Goal: Task Accomplishment & Management: Use online tool/utility

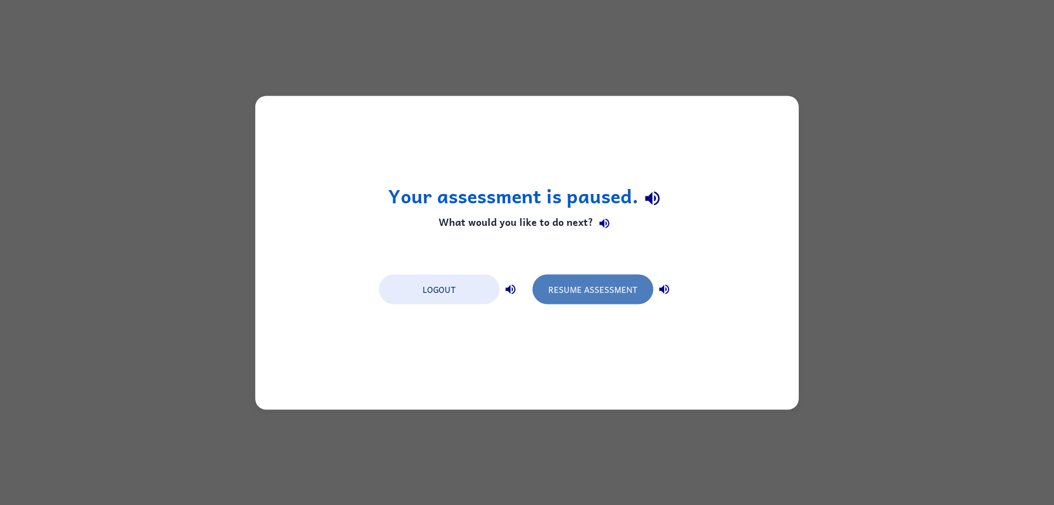
click at [573, 286] on button "Resume Assessment" at bounding box center [593, 289] width 121 height 30
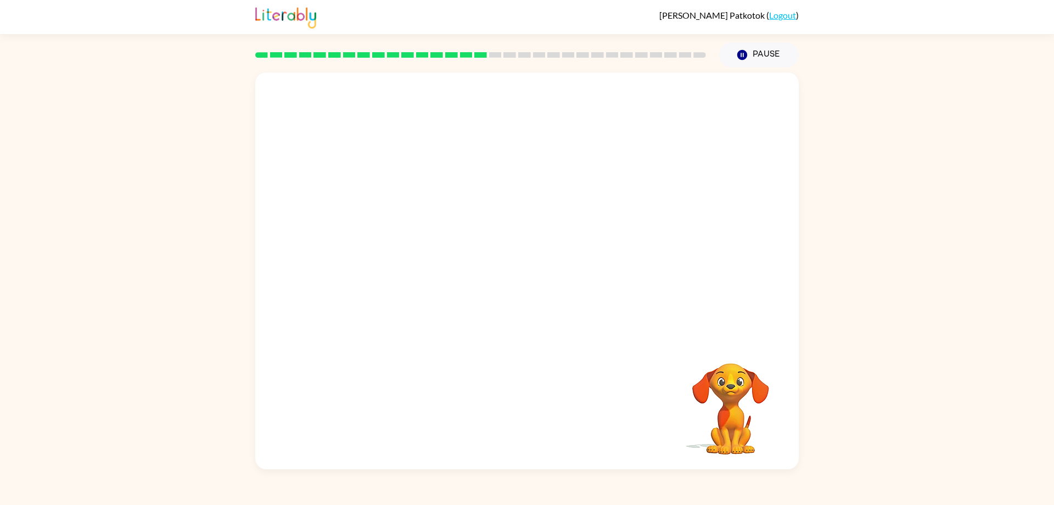
click at [729, 372] on video "Your browser must support playing .mp4 files to use Literably. Please try using…" at bounding box center [731, 401] width 110 height 110
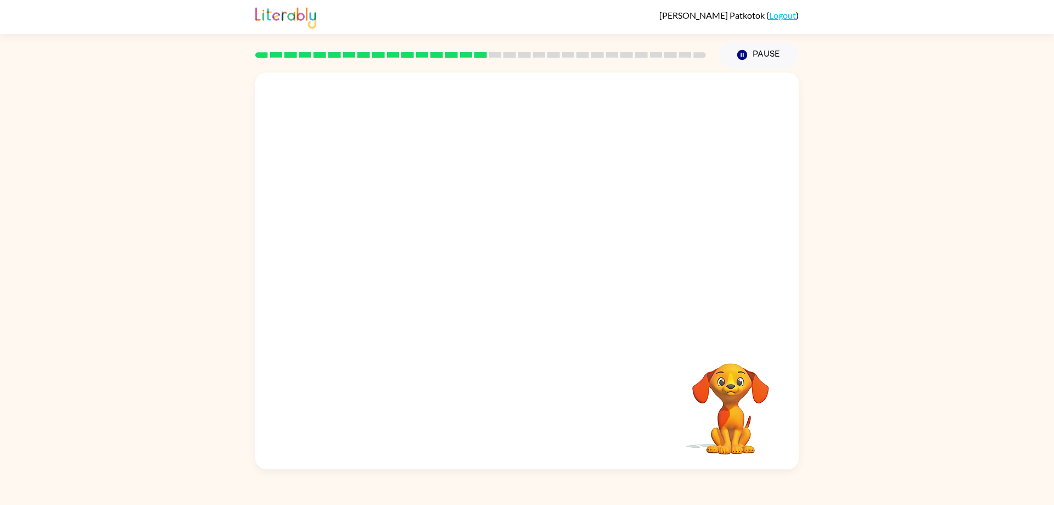
click at [729, 372] on video "Your browser must support playing .mp4 files to use Literably. Please try using…" at bounding box center [731, 401] width 110 height 110
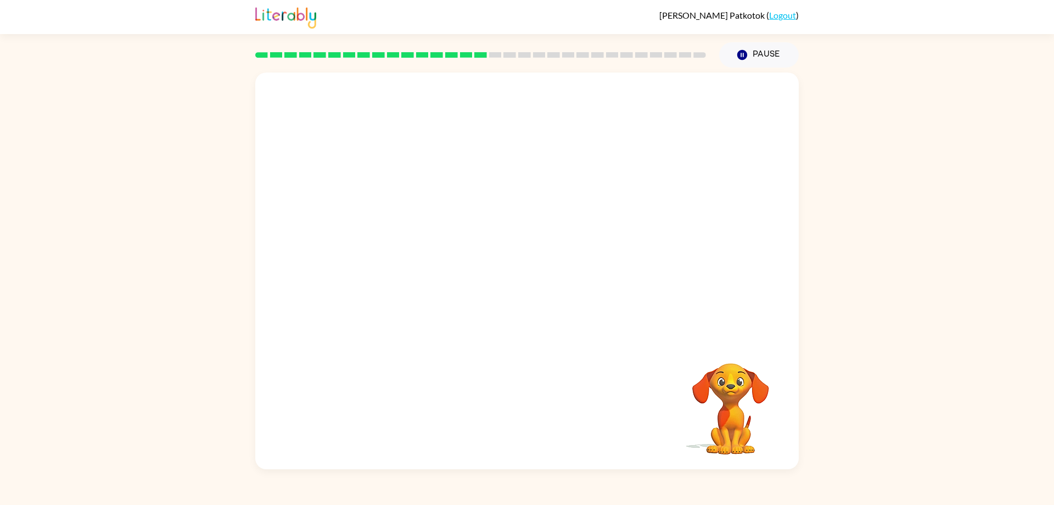
click at [729, 372] on video "Your browser must support playing .mp4 files to use Literably. Please try using…" at bounding box center [731, 401] width 110 height 110
click at [484, 55] on rect at bounding box center [480, 54] width 13 height 5
click at [491, 56] on rect at bounding box center [495, 54] width 13 height 5
click at [485, 54] on rect at bounding box center [480, 54] width 13 height 5
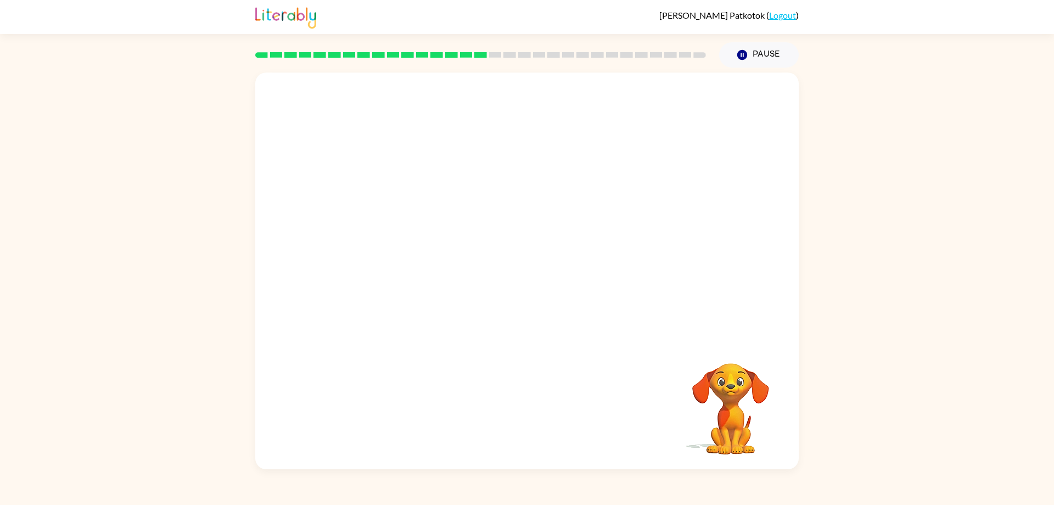
click at [485, 54] on rect at bounding box center [480, 54] width 13 height 5
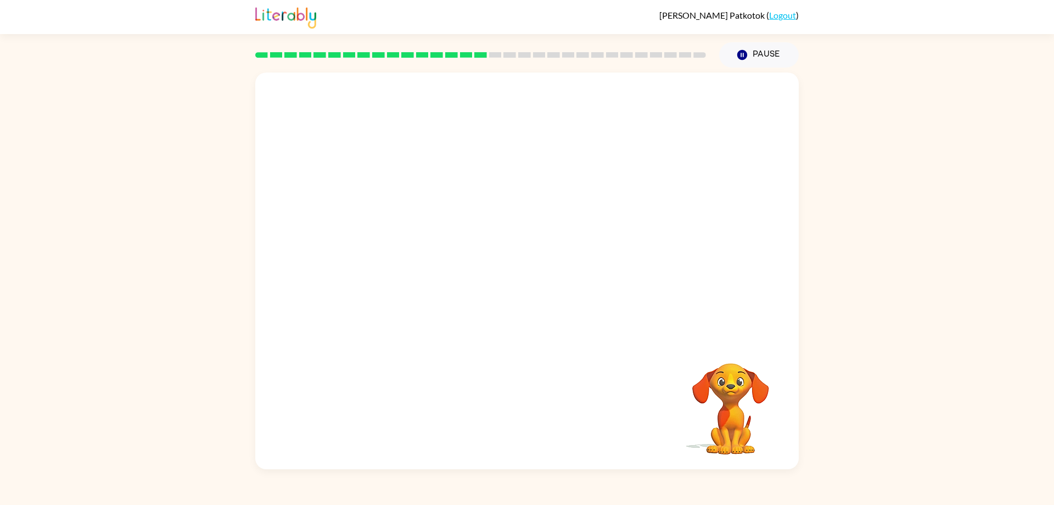
click at [485, 54] on rect at bounding box center [480, 54] width 13 height 5
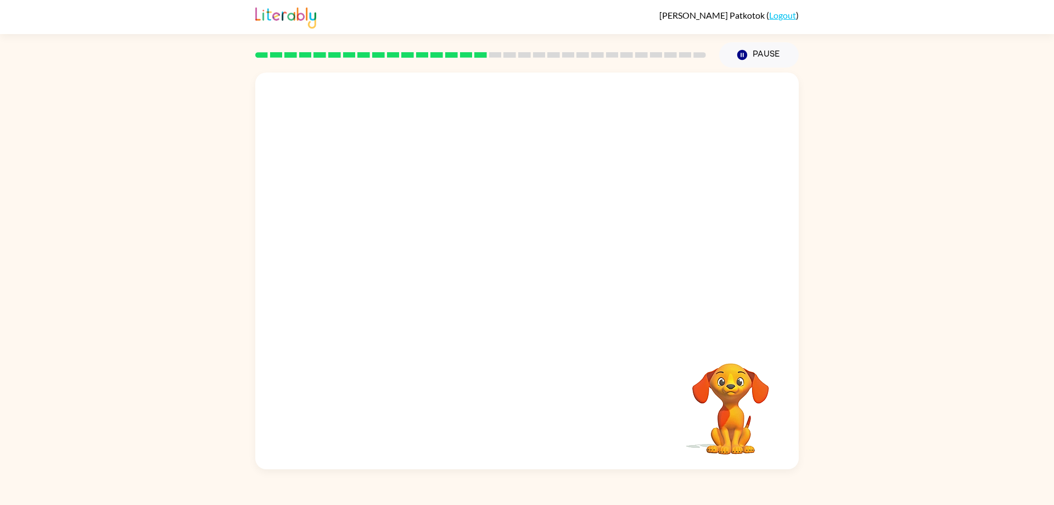
click at [485, 54] on rect at bounding box center [480, 54] width 13 height 5
click at [491, 214] on video "Your browser must support playing .mp4 files to use Literably. Please try using…" at bounding box center [527, 205] width 544 height 267
click at [575, 266] on video "Your browser must support playing .mp4 files to use Literably. Please try using…" at bounding box center [527, 205] width 544 height 267
click at [612, 216] on video "Your browser must support playing .mp4 files to use Literably. Please try using…" at bounding box center [527, 205] width 544 height 267
drag, startPoint x: 484, startPoint y: 211, endPoint x: 504, endPoint y: 223, distance: 22.9
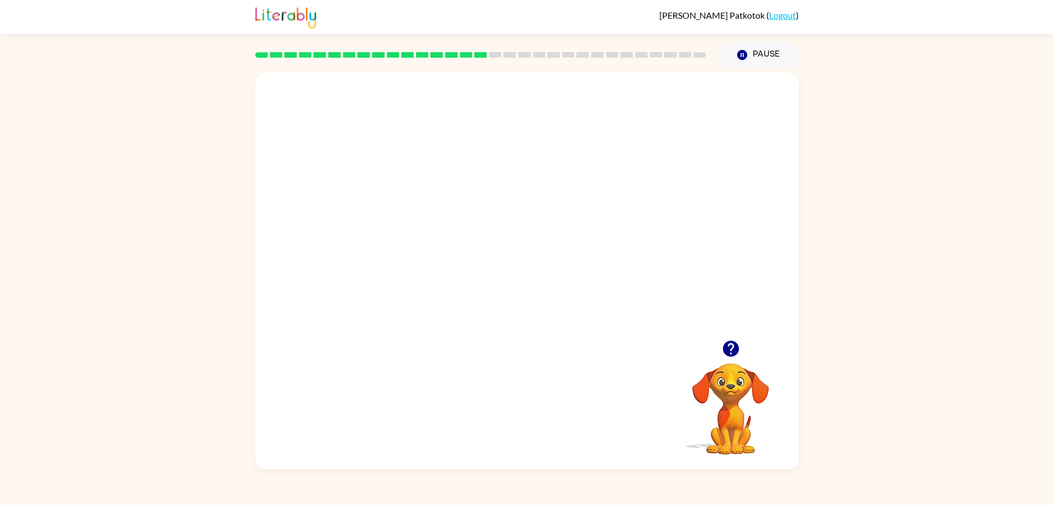
click at [486, 214] on video "Your browser must support playing .mp4 files to use Literably. Please try using…" at bounding box center [527, 205] width 544 height 267
click at [529, 273] on div at bounding box center [527, 276] width 70 height 40
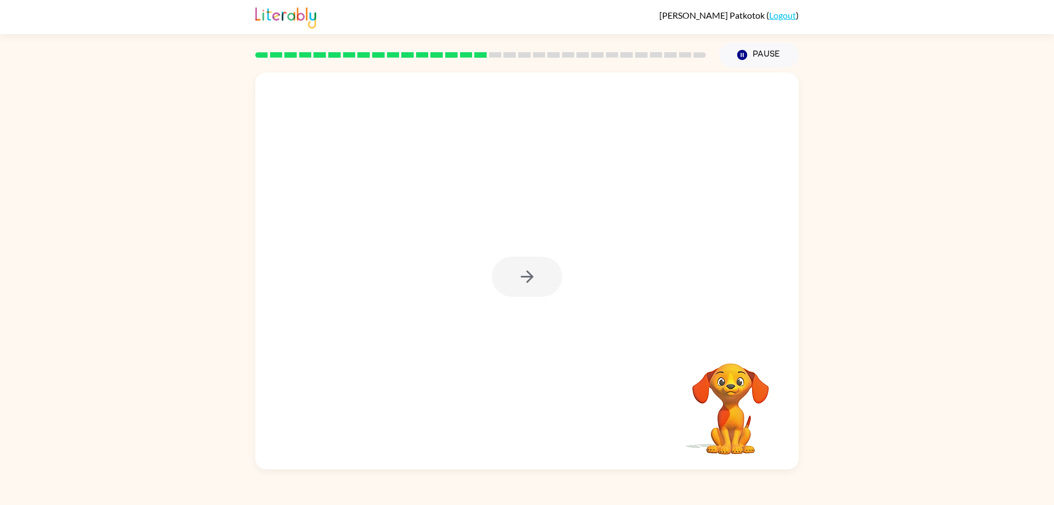
click at [529, 273] on div at bounding box center [527, 276] width 70 height 40
click at [526, 279] on div at bounding box center [527, 276] width 70 height 40
click at [526, 279] on icon "button" at bounding box center [527, 276] width 19 height 19
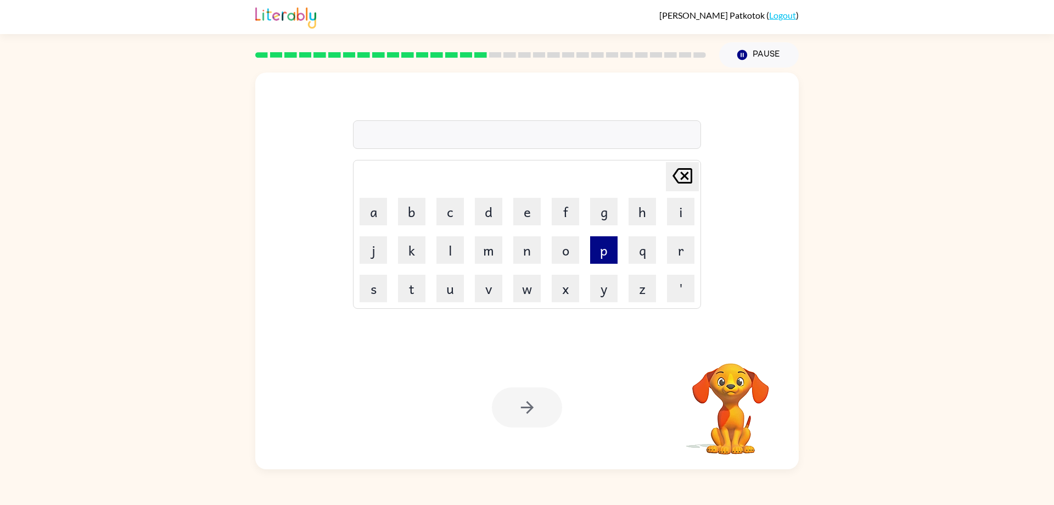
click at [603, 256] on button "p" at bounding box center [603, 249] width 27 height 27
click at [369, 210] on button "a" at bounding box center [373, 211] width 27 height 27
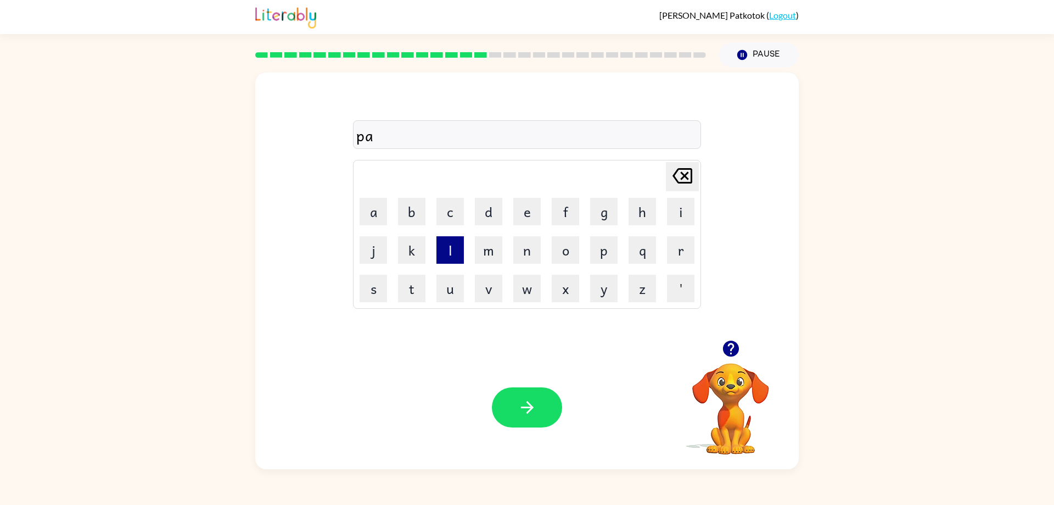
click at [451, 260] on button "l" at bounding box center [449, 249] width 27 height 27
click at [534, 211] on button "e" at bounding box center [526, 211] width 27 height 27
click at [518, 415] on icon "button" at bounding box center [527, 407] width 19 height 19
